Goal: Task Accomplishment & Management: Use online tool/utility

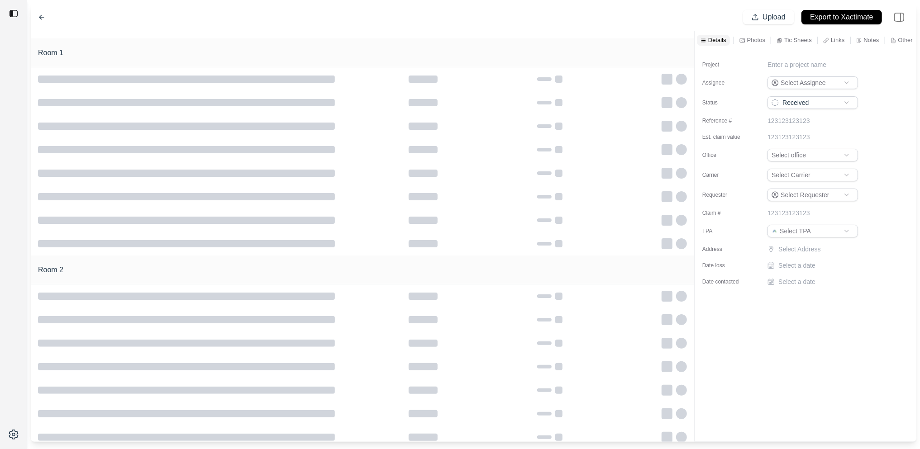
type input "**********"
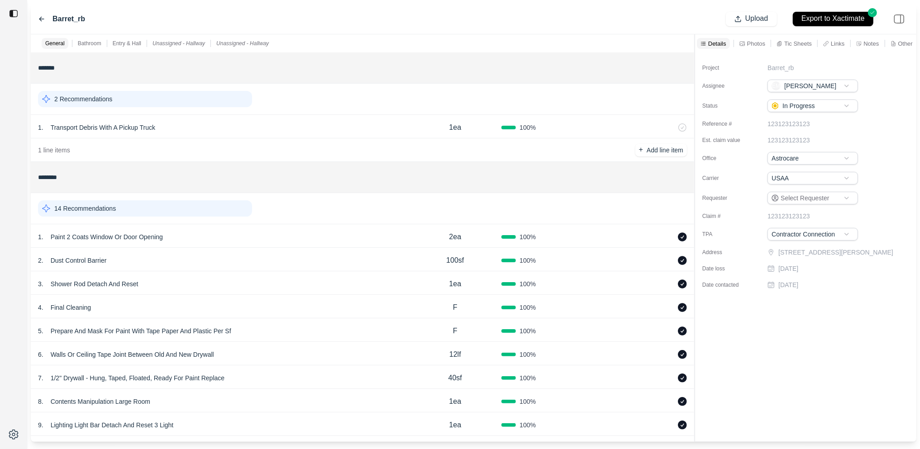
click at [209, 208] on div "14 Recommendations" at bounding box center [145, 209] width 214 height 16
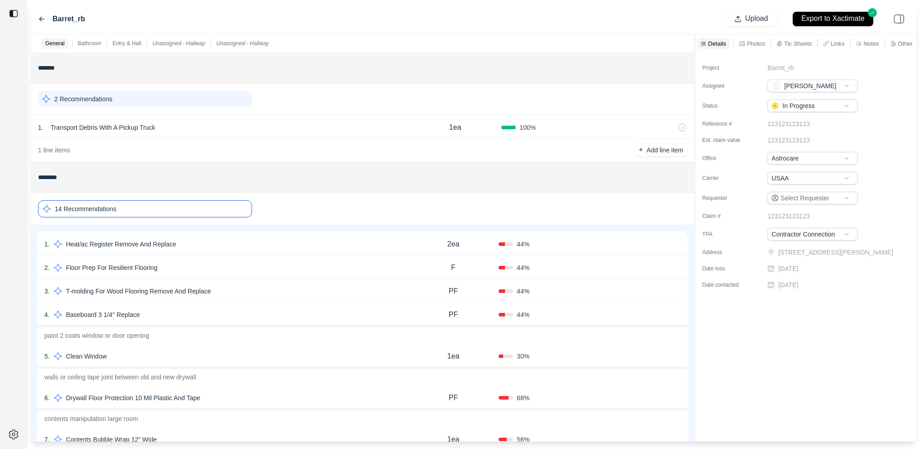
click at [275, 303] on div "4 . Baseboard 3 1/4'' Replace PF 44 % Confirm" at bounding box center [362, 314] width 651 height 24
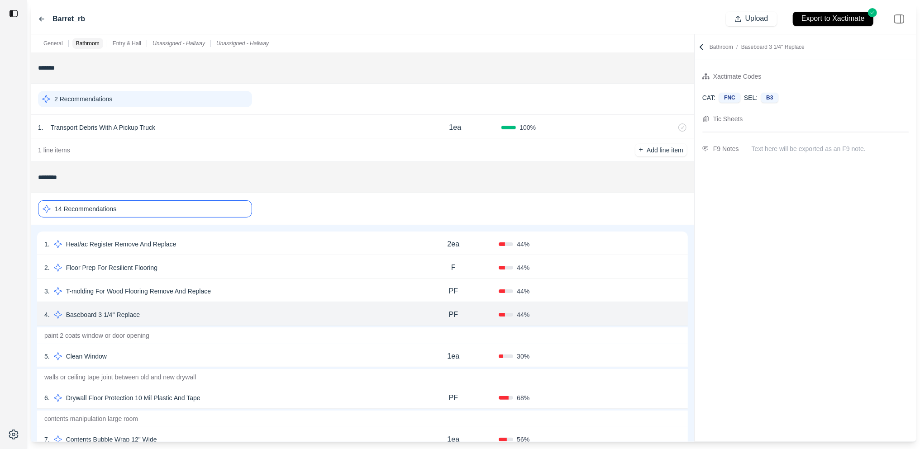
click at [277, 298] on div "3 . T-molding For Wood Flooring Remove And Replace" at bounding box center [225, 291] width 363 height 13
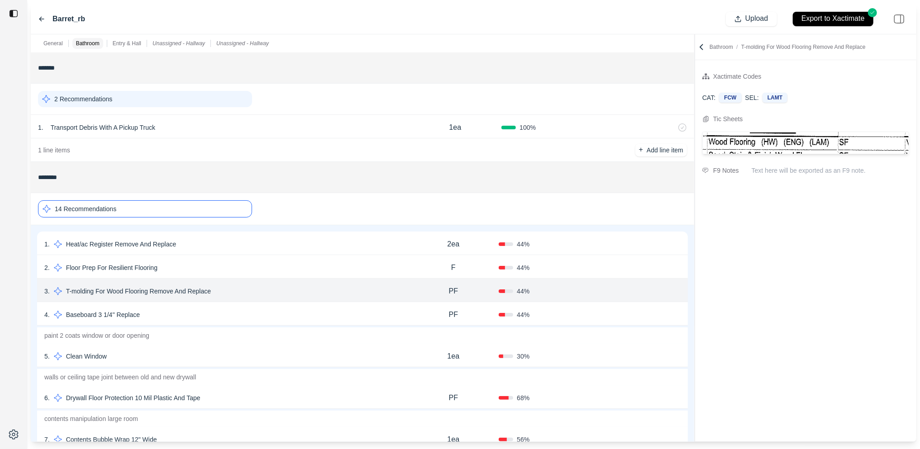
click at [286, 271] on div "2 . Floor Prep For Resilient Flooring" at bounding box center [225, 268] width 363 height 13
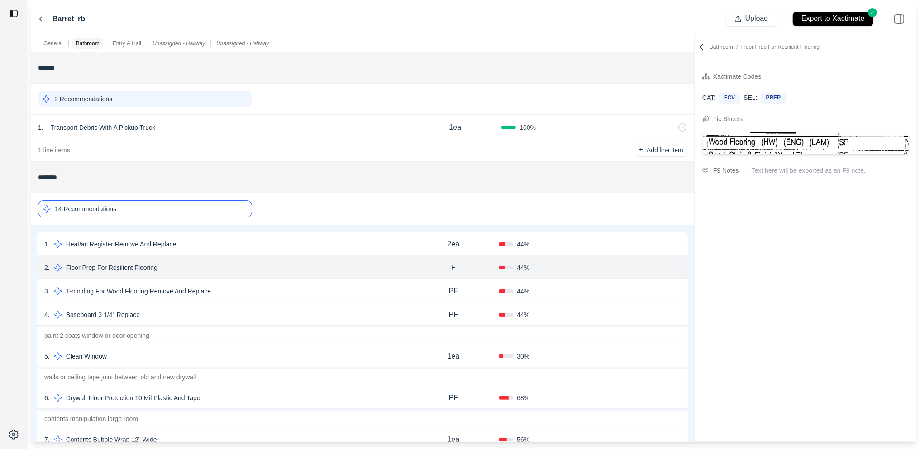
click at [216, 202] on div "14 Recommendations" at bounding box center [145, 209] width 214 height 17
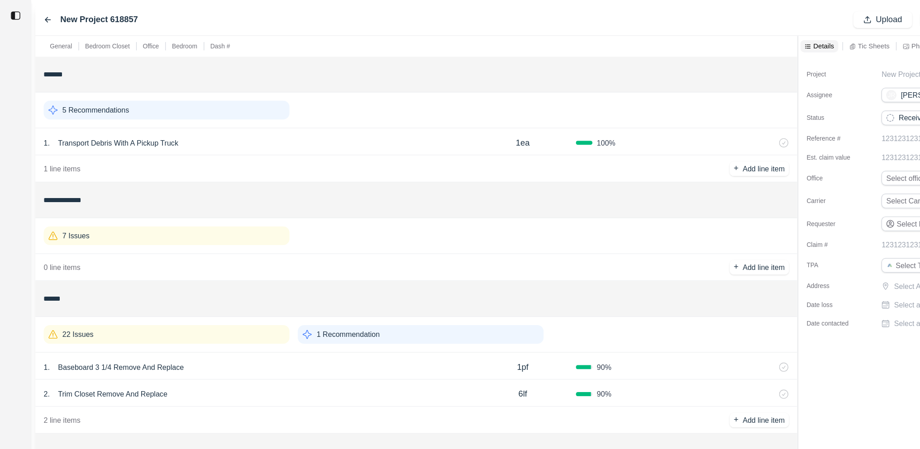
click at [178, 209] on div "7 Issues" at bounding box center [145, 205] width 214 height 16
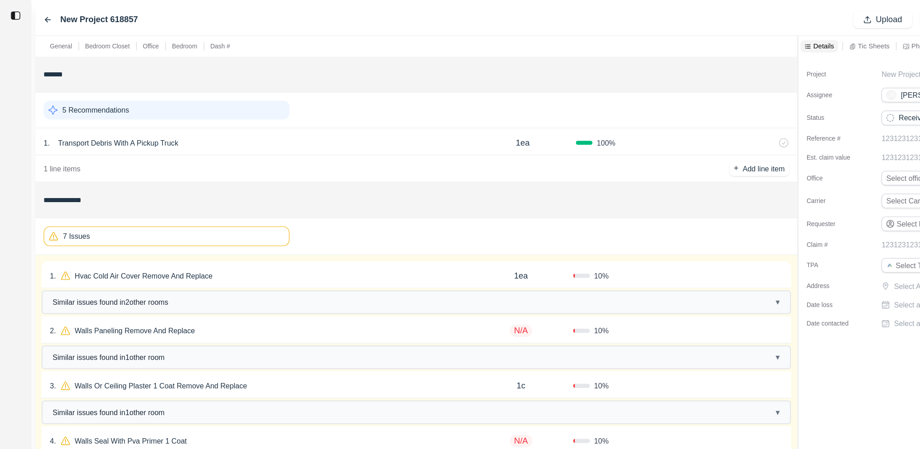
click at [219, 249] on div "1 . Hvac Cold Air Cover Remove And Replace 1ea 10 % Confirm" at bounding box center [362, 240] width 653 height 24
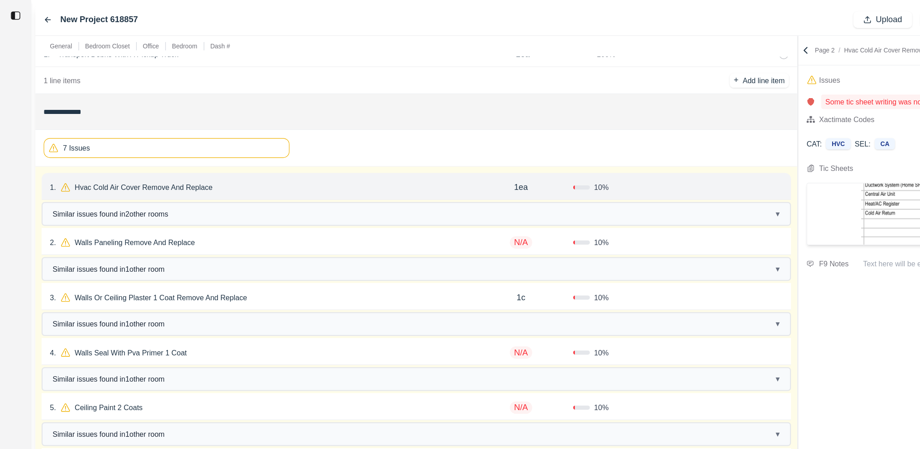
scroll to position [82, 0]
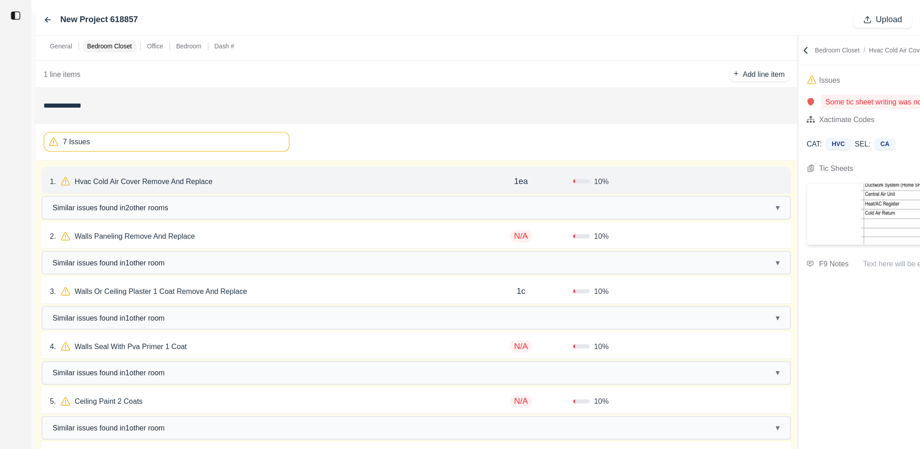
click at [277, 193] on div "2 . Walls Paneling Remove And Replace N/A 10 % Confirm" at bounding box center [362, 205] width 653 height 24
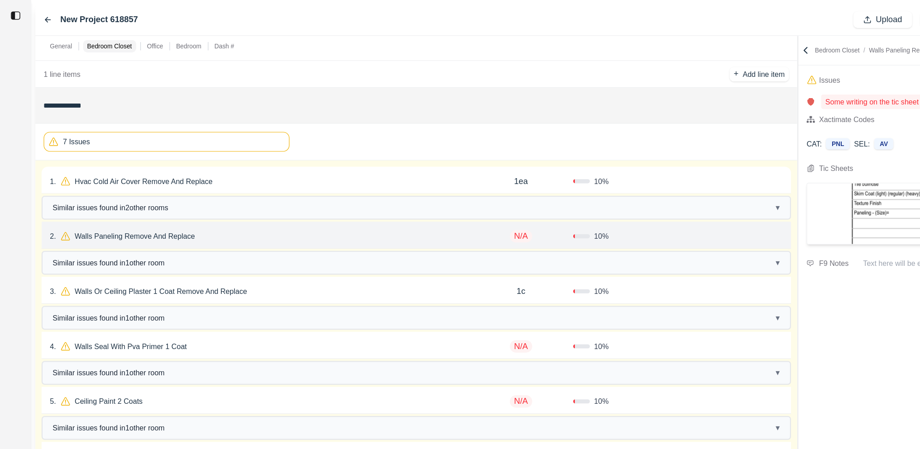
click at [289, 248] on div "3 . Walls Or Ceiling Plaster 1 Coat Remove And Replace" at bounding box center [225, 254] width 365 height 13
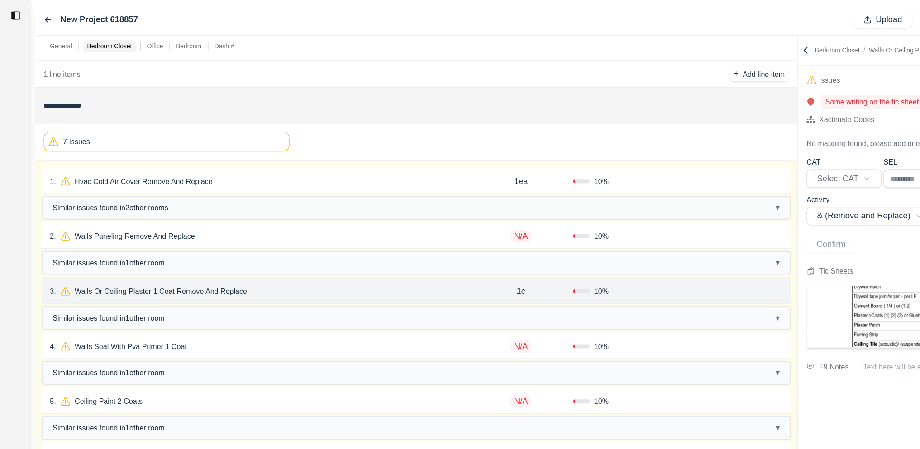
scroll to position [103, 0]
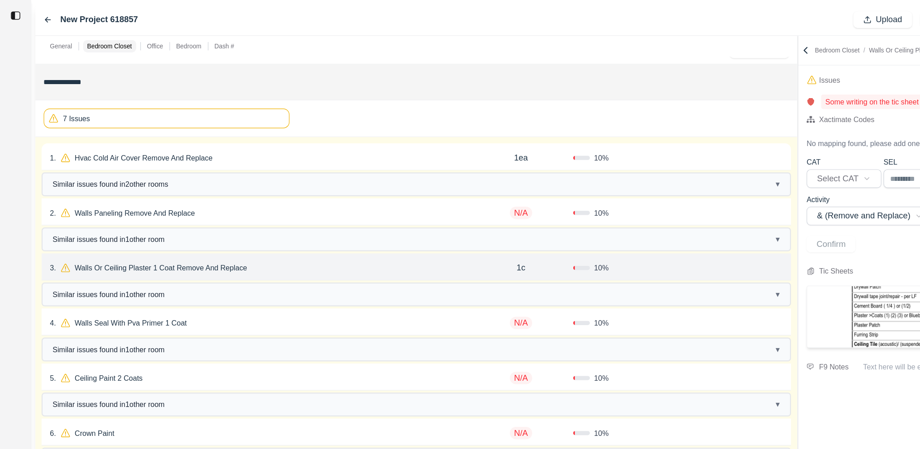
click at [247, 284] on div "4 . Walls Seal With Pva Primer 1 Coat" at bounding box center [225, 281] width 365 height 13
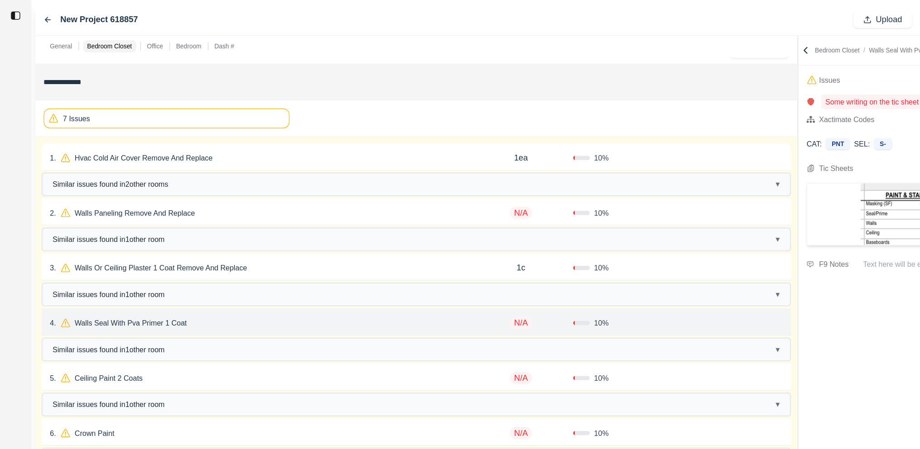
click at [222, 323] on div "5 . Ceiling Paint 2 Coats" at bounding box center [225, 329] width 365 height 13
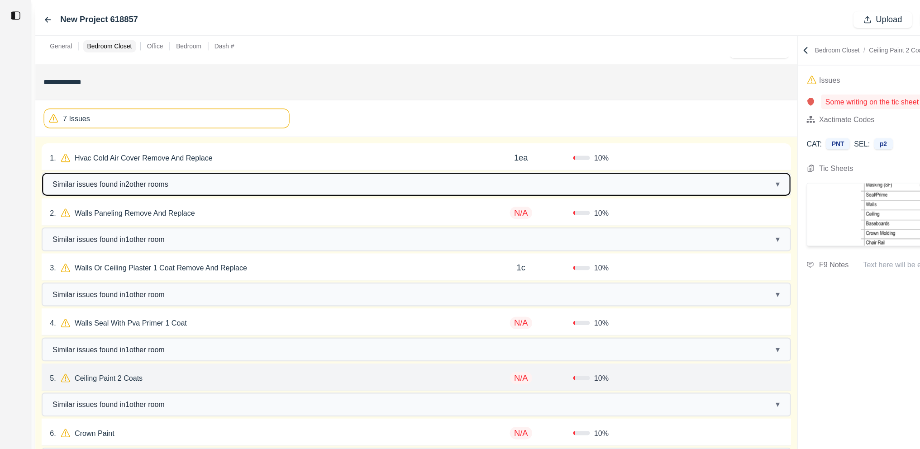
click at [245, 169] on button "Similar issues found in 2 other room s ▾" at bounding box center [362, 160] width 651 height 19
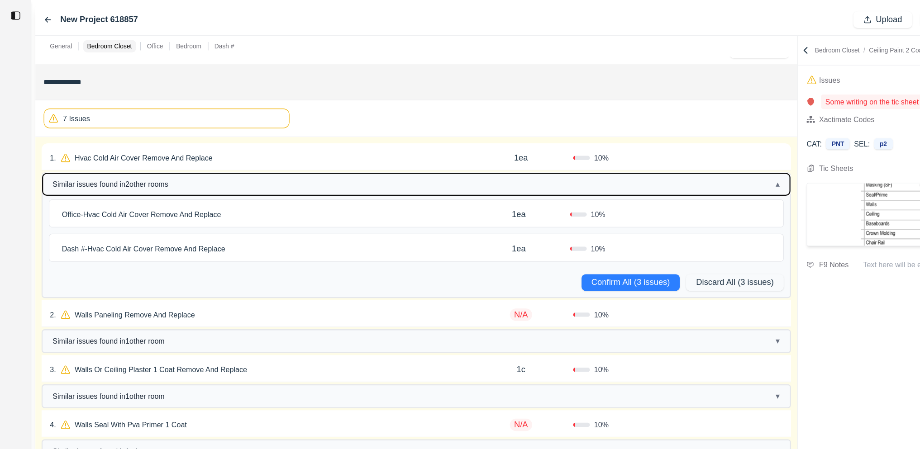
click at [240, 157] on button "Similar issues found in 2 other room s ▴" at bounding box center [362, 160] width 651 height 19
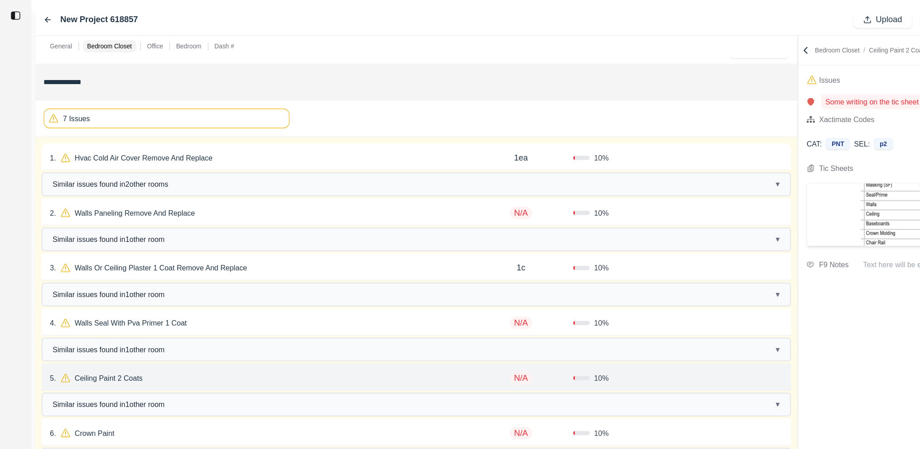
click at [240, 143] on div "1 . Hvac Cold Air Cover Remove And Replace" at bounding box center [225, 137] width 365 height 13
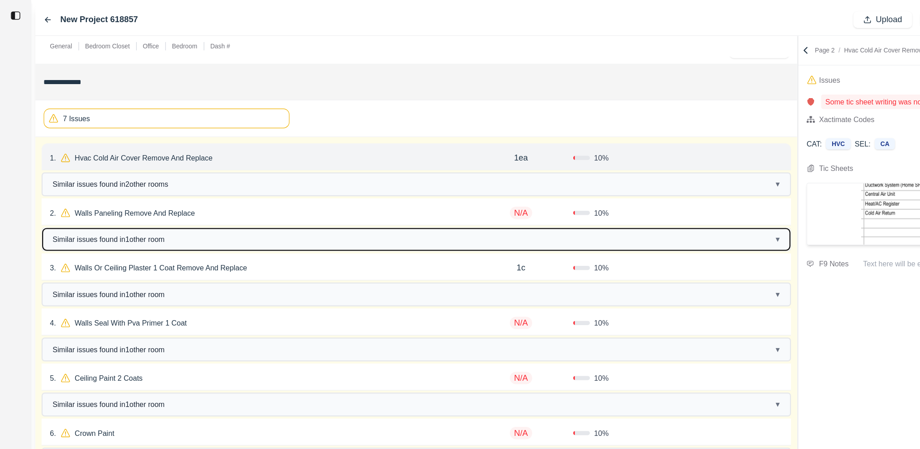
click at [247, 200] on button "Similar issues found in 1 other room ▾" at bounding box center [362, 208] width 651 height 19
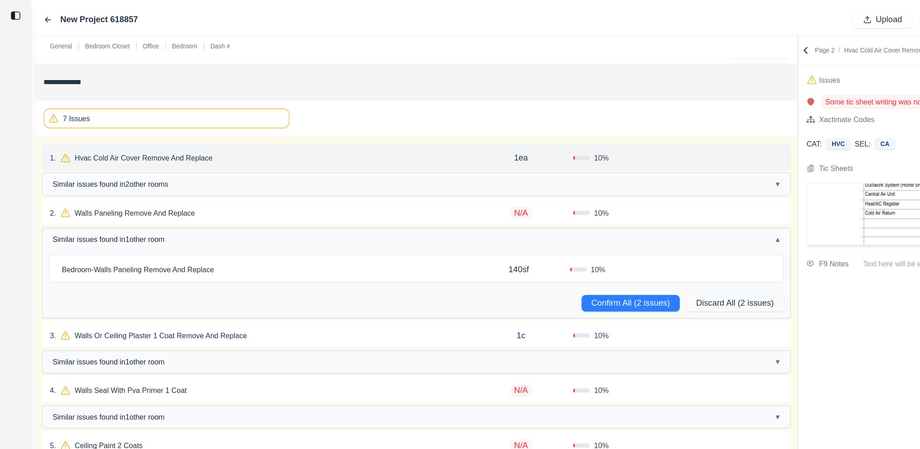
click at [247, 188] on div "2 . Walls Paneling Remove And Replace" at bounding box center [225, 185] width 365 height 13
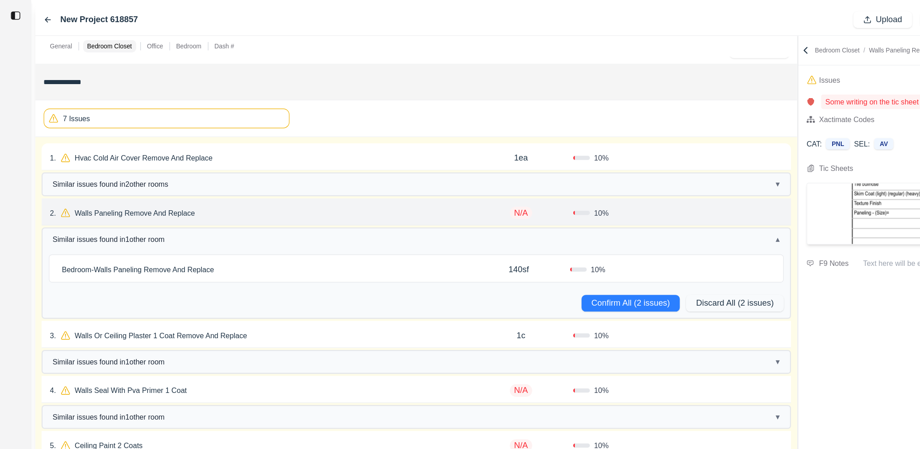
click at [220, 241] on div "Bedroom - Walls Paneling Remove And Replace 140sf 10 %" at bounding box center [362, 234] width 639 height 24
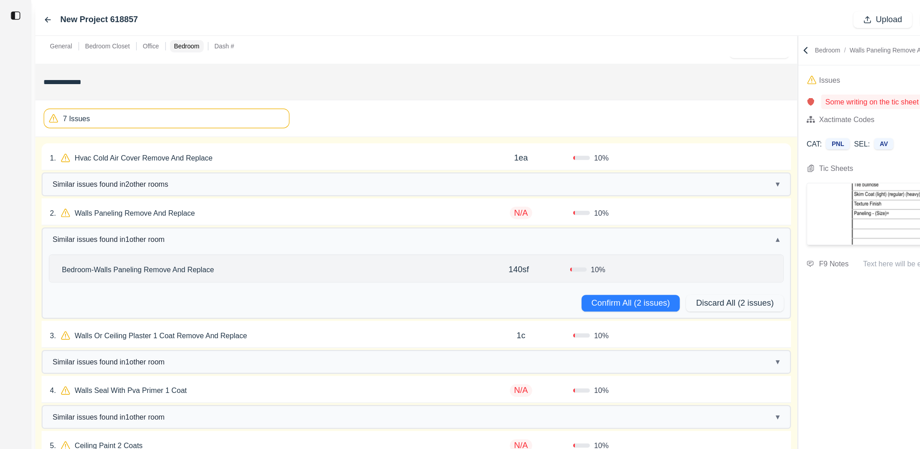
click at [274, 180] on div "2 . Walls Paneling Remove And Replace" at bounding box center [225, 185] width 365 height 13
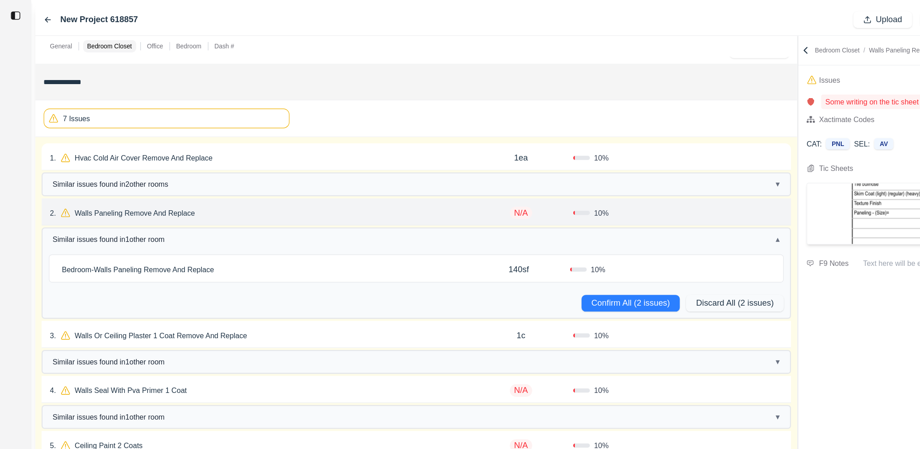
click at [231, 97] on div "7 Issues" at bounding box center [145, 103] width 214 height 17
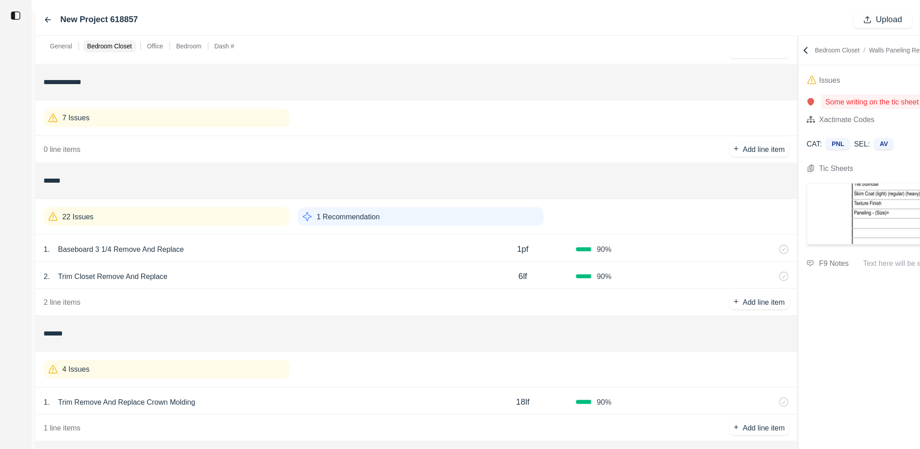
click at [215, 177] on div "22 Issues 1 Recommendation" at bounding box center [362, 189] width 649 height 24
click at [215, 184] on div "22 Issues" at bounding box center [145, 189] width 214 height 16
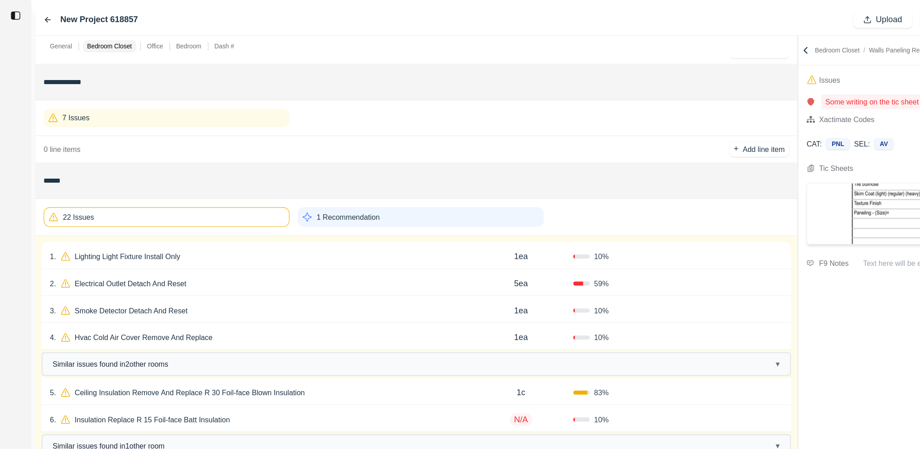
click at [215, 184] on div "22 Issues" at bounding box center [145, 189] width 214 height 17
